Goal: Book appointment/travel/reservation

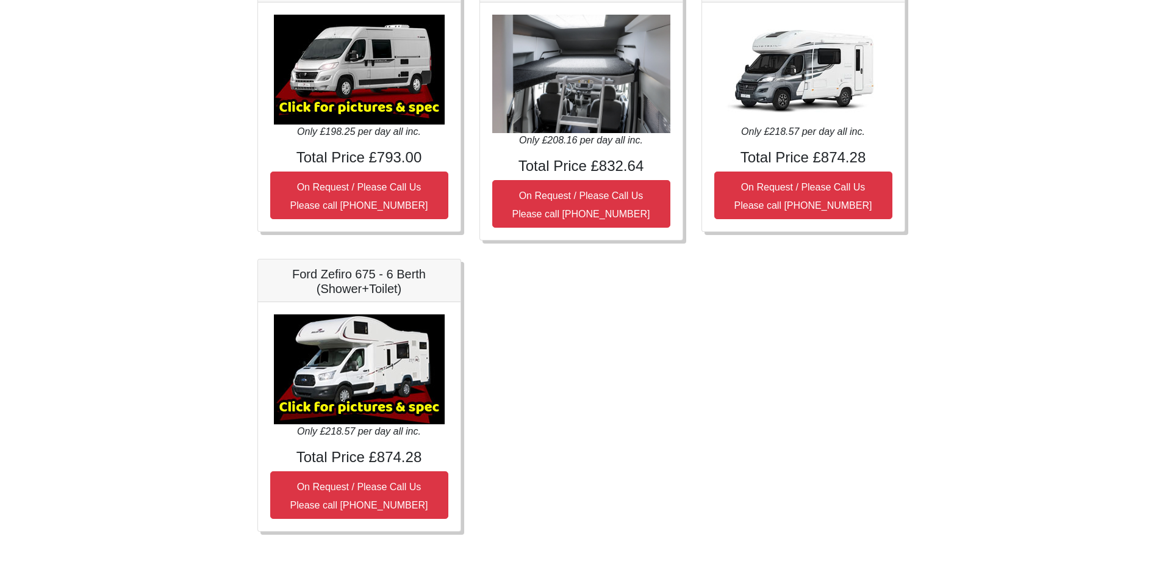
scroll to position [586, 0]
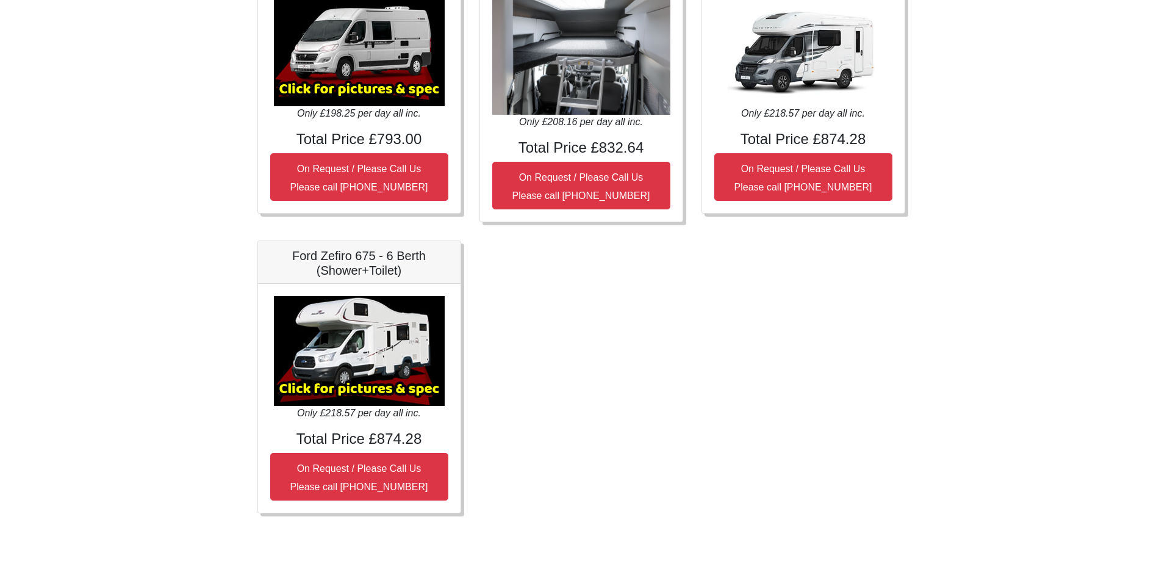
click at [357, 346] on img at bounding box center [359, 351] width 171 height 110
click at [379, 265] on h5 "Ford Zefiro 675 - 6 Berth (Shower+Toilet)" at bounding box center [359, 262] width 178 height 29
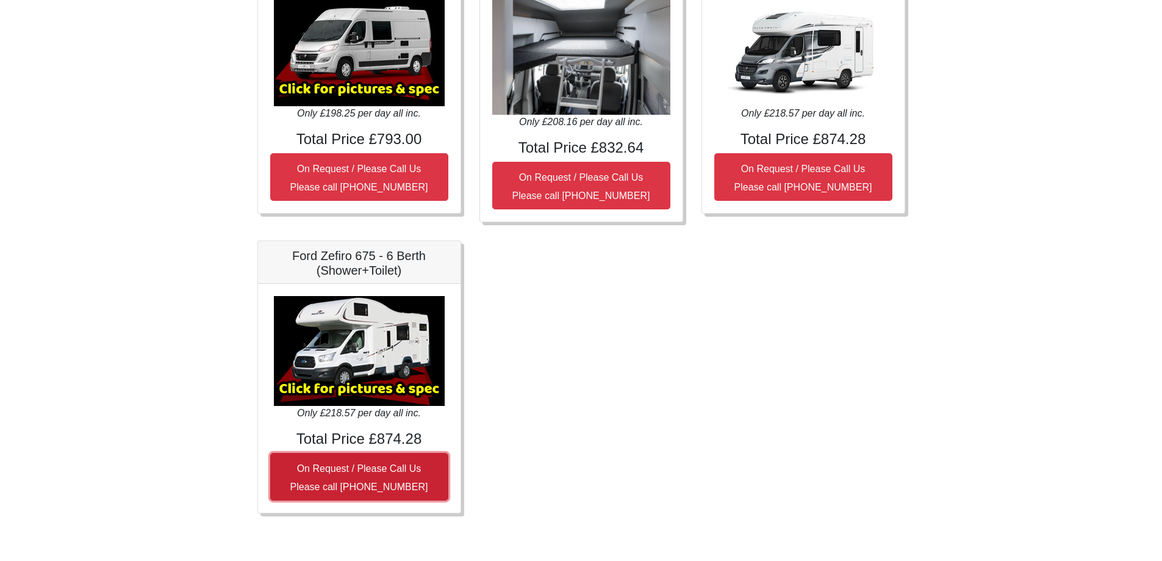
click at [382, 474] on small "On Request / Please Call Us Please call [PHONE_NUMBER]" at bounding box center [359, 477] width 138 height 29
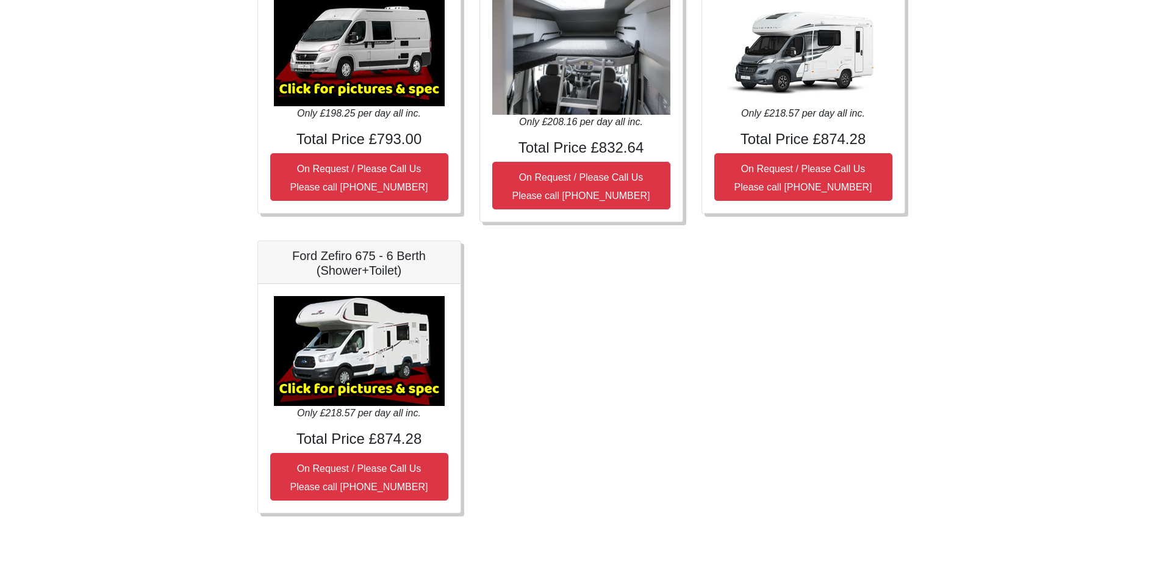
click at [342, 273] on h5 "Ford Zefiro 675 - 6 Berth (Shower+Toilet)" at bounding box center [359, 262] width 178 height 29
click at [356, 345] on img at bounding box center [359, 351] width 171 height 110
click at [365, 385] on img at bounding box center [359, 351] width 171 height 110
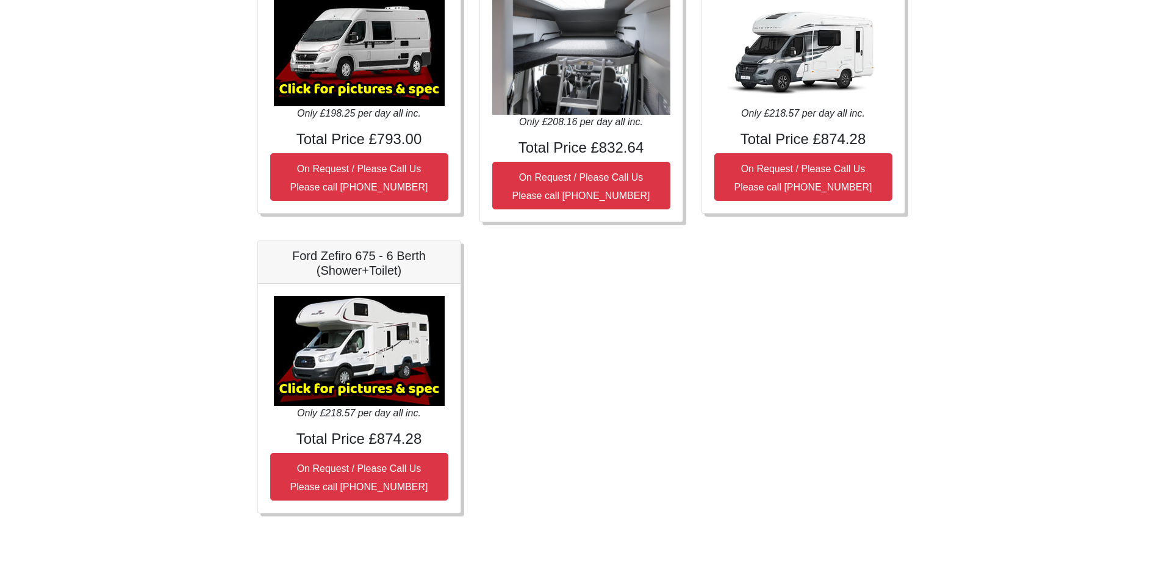
click at [365, 385] on img at bounding box center [359, 351] width 171 height 110
click at [363, 415] on icon "Only £218.57 per day all inc." at bounding box center [359, 412] width 124 height 10
click at [362, 431] on h4 "Total Price £874.28" at bounding box center [359, 439] width 178 height 18
click at [357, 446] on h4 "Total Price £874.28" at bounding box center [359, 439] width 178 height 18
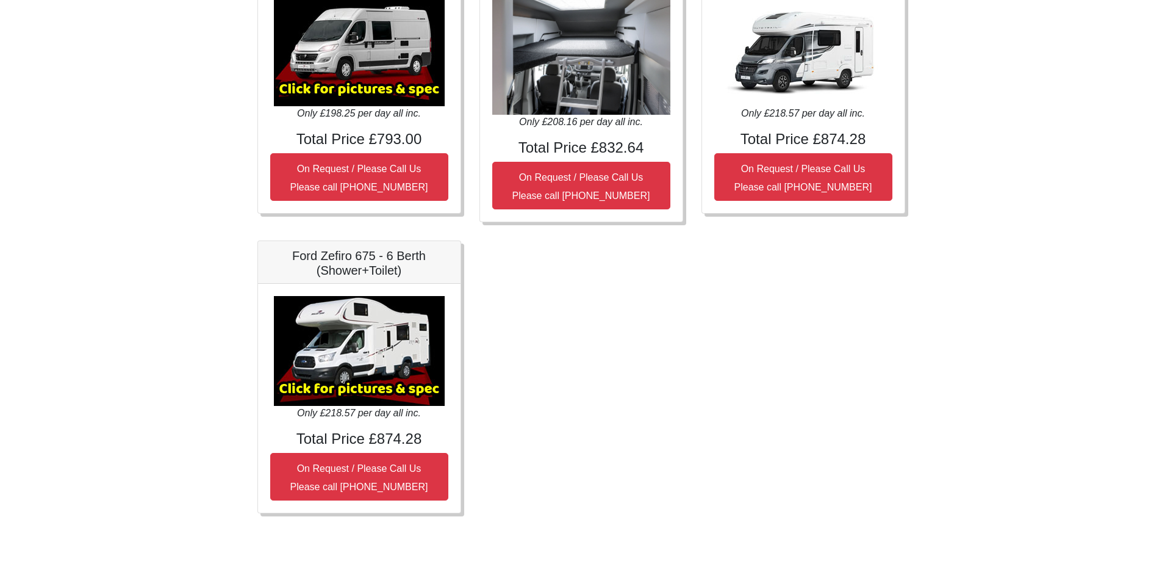
click at [346, 342] on img at bounding box center [359, 351] width 171 height 110
click at [382, 62] on img at bounding box center [359, 51] width 171 height 110
click at [357, 356] on img at bounding box center [359, 351] width 171 height 110
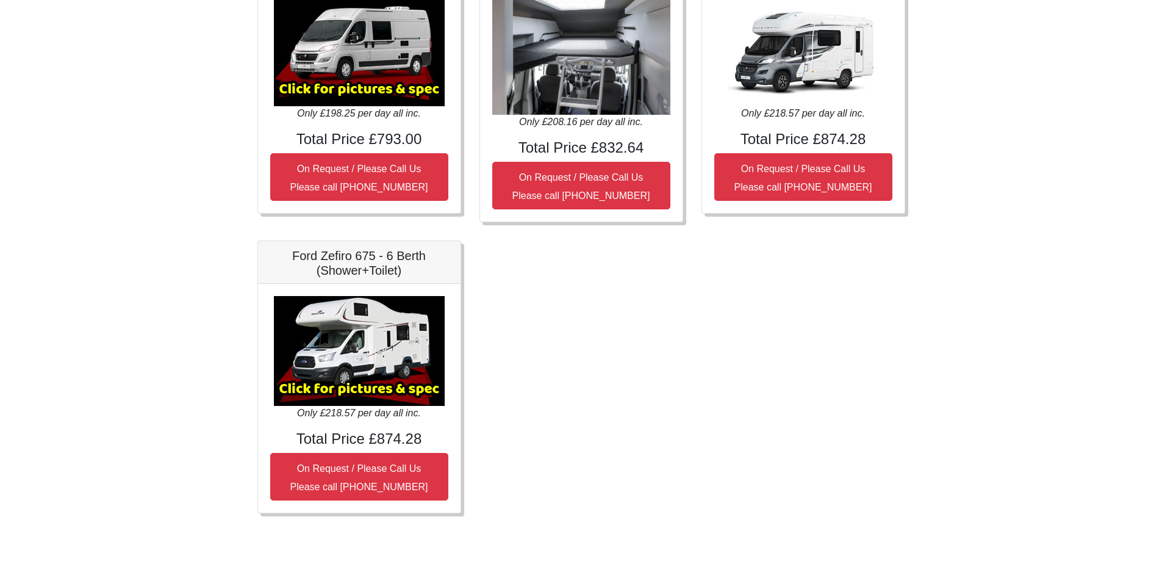
click at [357, 356] on img at bounding box center [359, 351] width 171 height 110
click at [376, 267] on h5 "Ford Zefiro 675 - 6 Berth (Shower+Toilet)" at bounding box center [359, 262] width 178 height 29
click at [379, 249] on h5 "Ford Zefiro 675 - 6 Berth (Shower+Toilet)" at bounding box center [359, 262] width 178 height 29
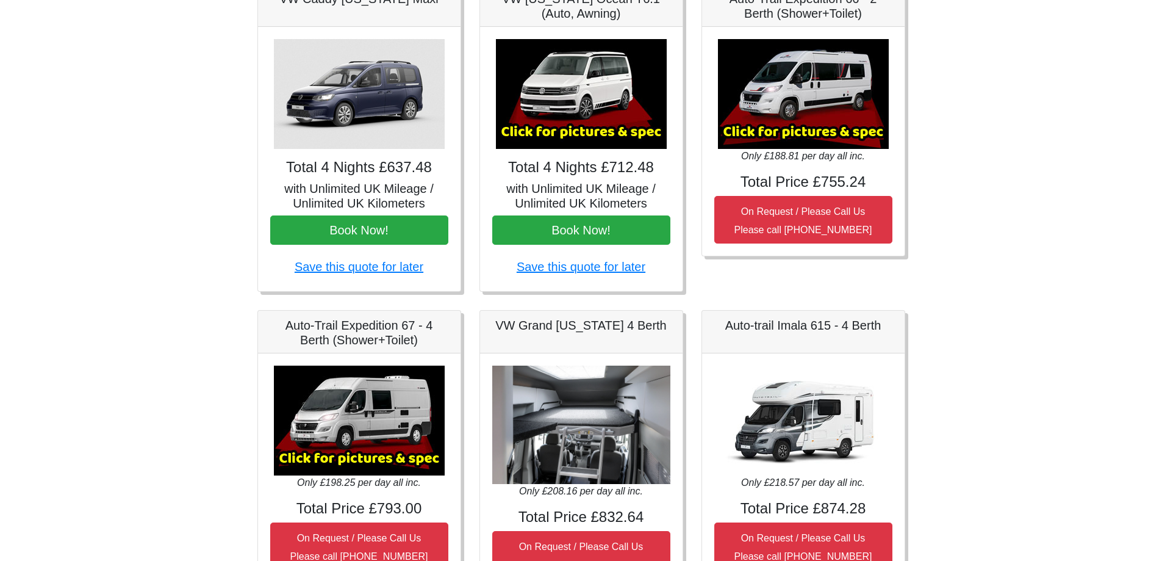
scroll to position [0, 0]
